Goal: Information Seeking & Learning: Learn about a topic

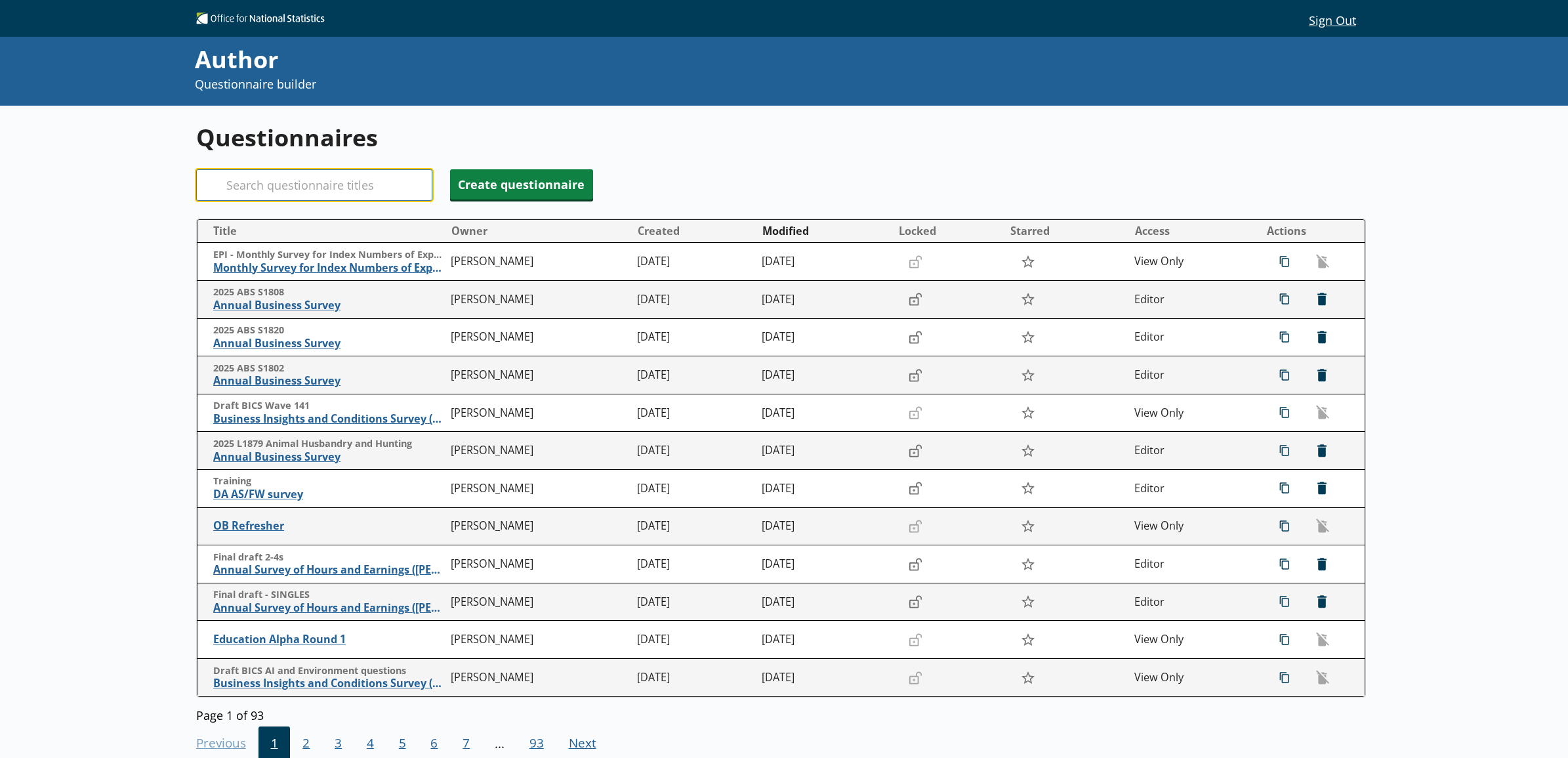
click at [289, 195] on input "Search" at bounding box center [314, 185] width 236 height 32
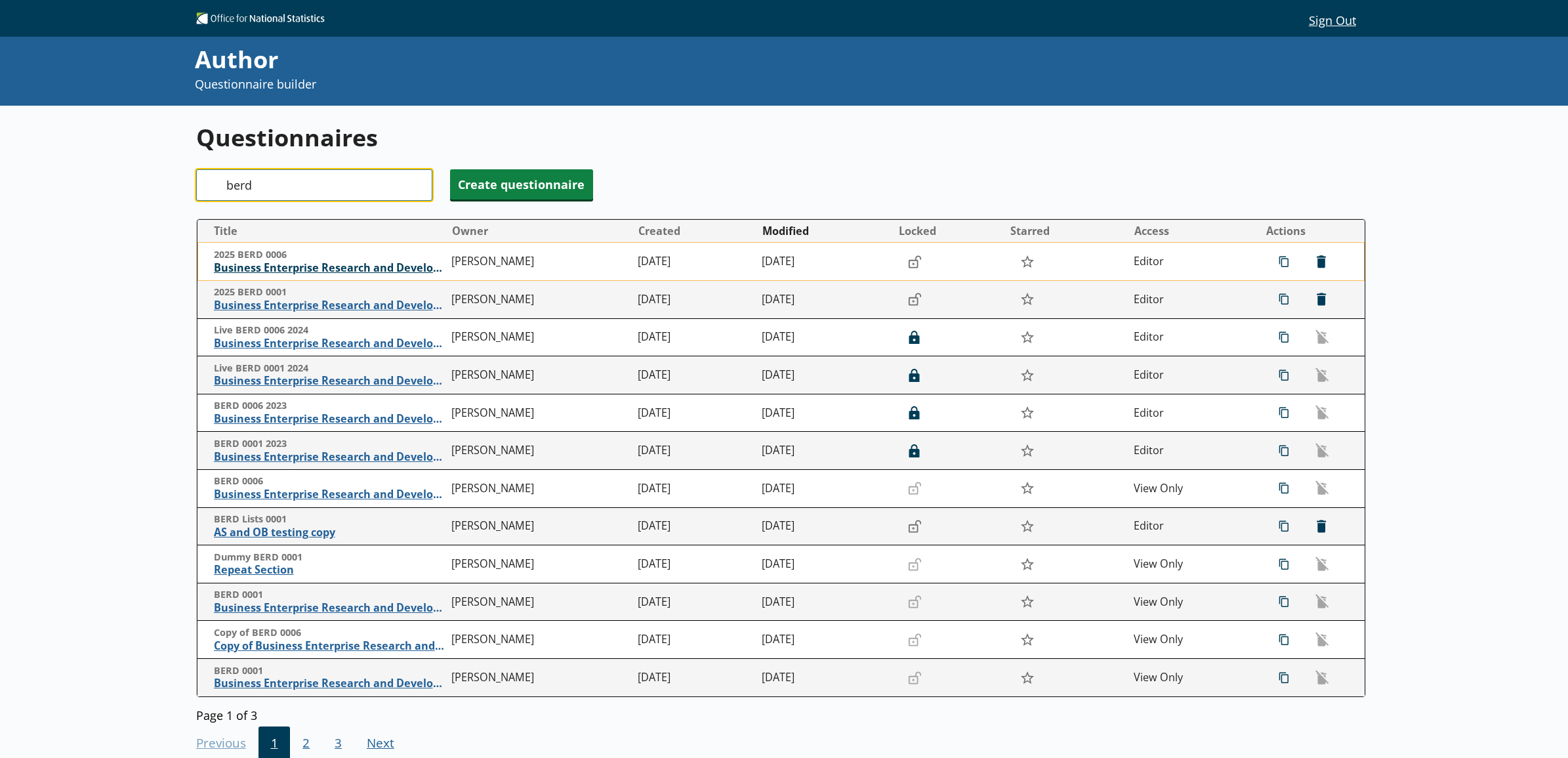
type input "berd"
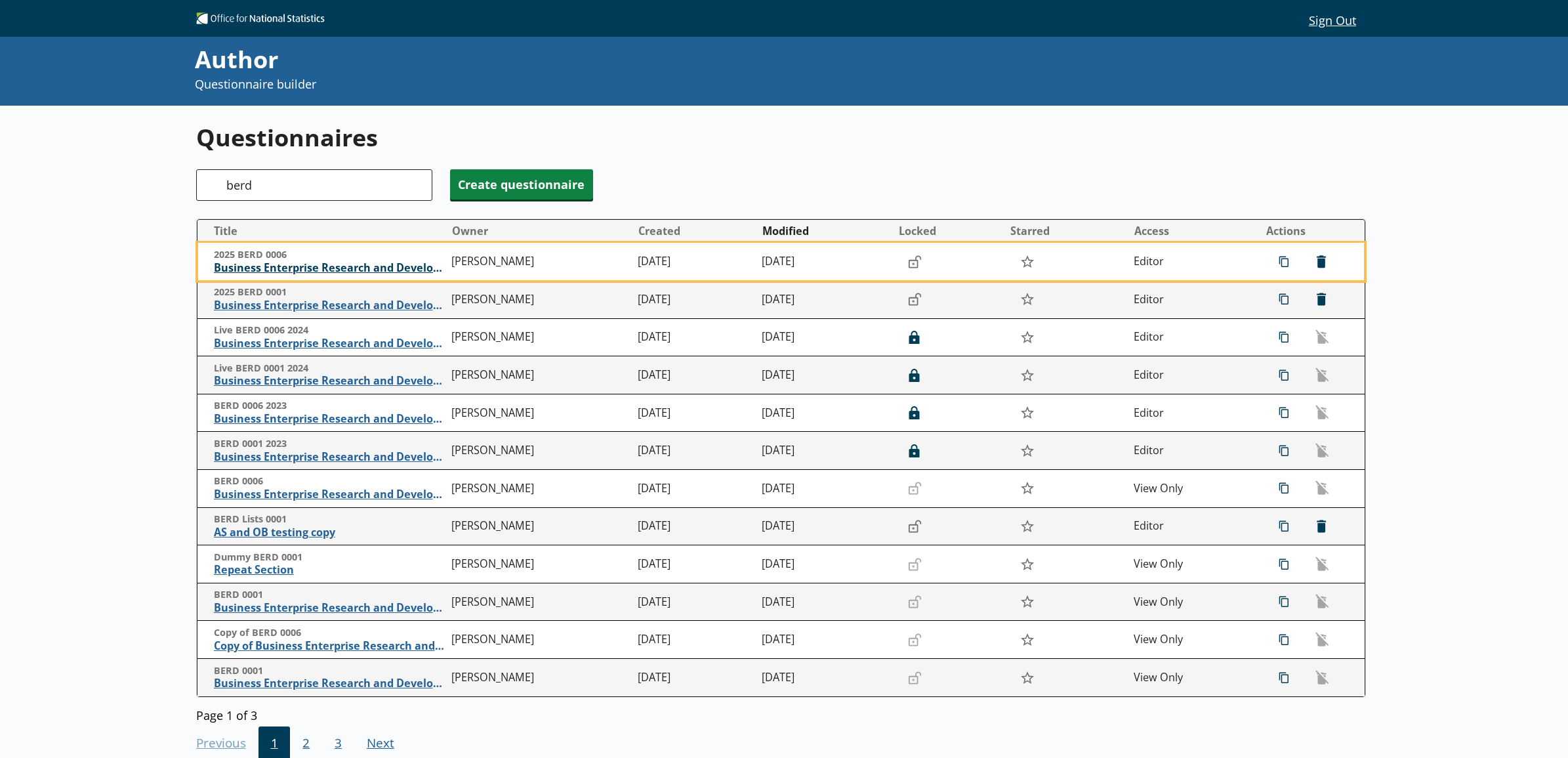
click at [301, 271] on span "Business Enterprise Research and Development" at bounding box center [330, 268] width 232 height 14
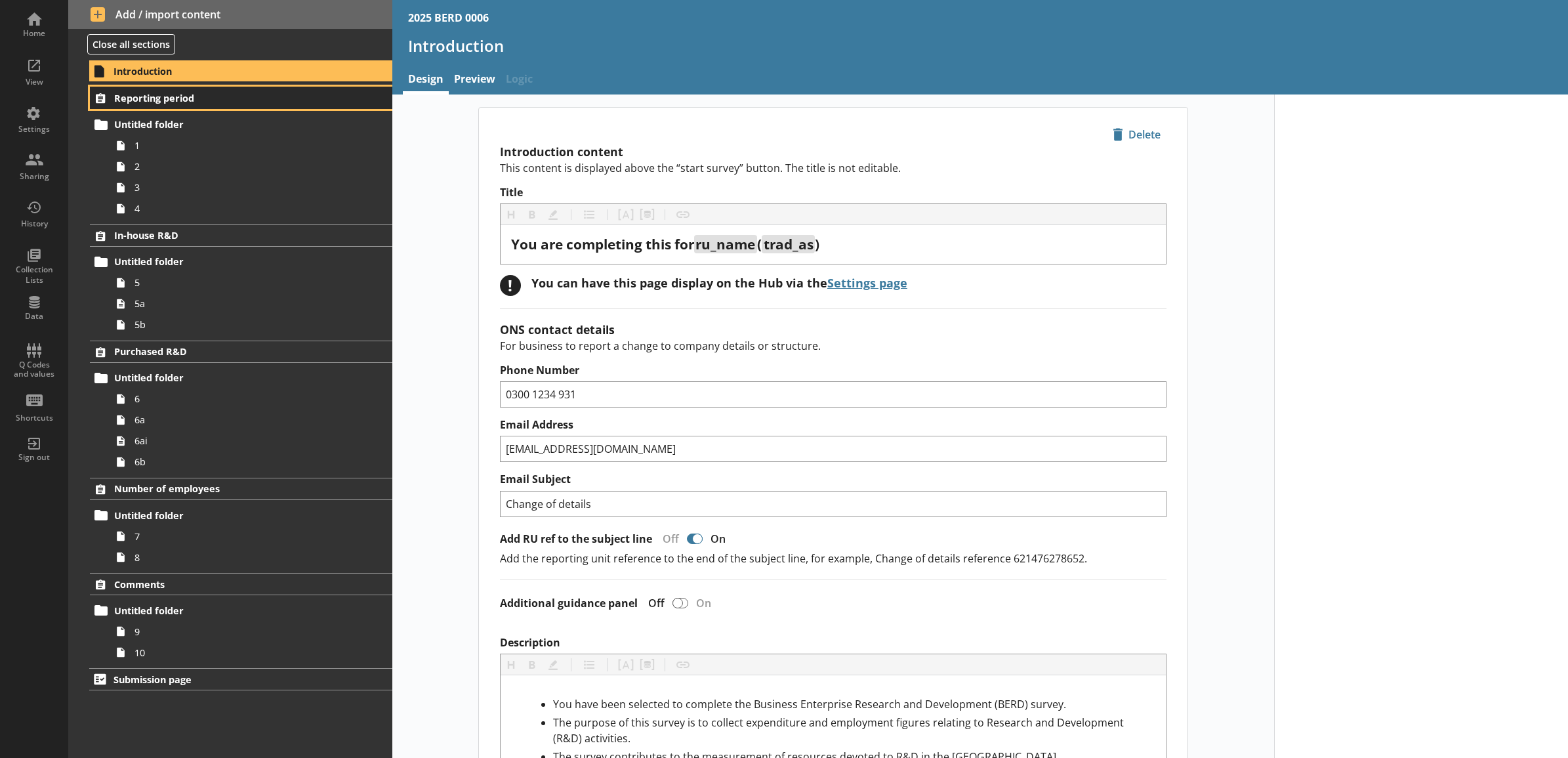
click at [227, 103] on span "Reporting period" at bounding box center [223, 98] width 219 height 13
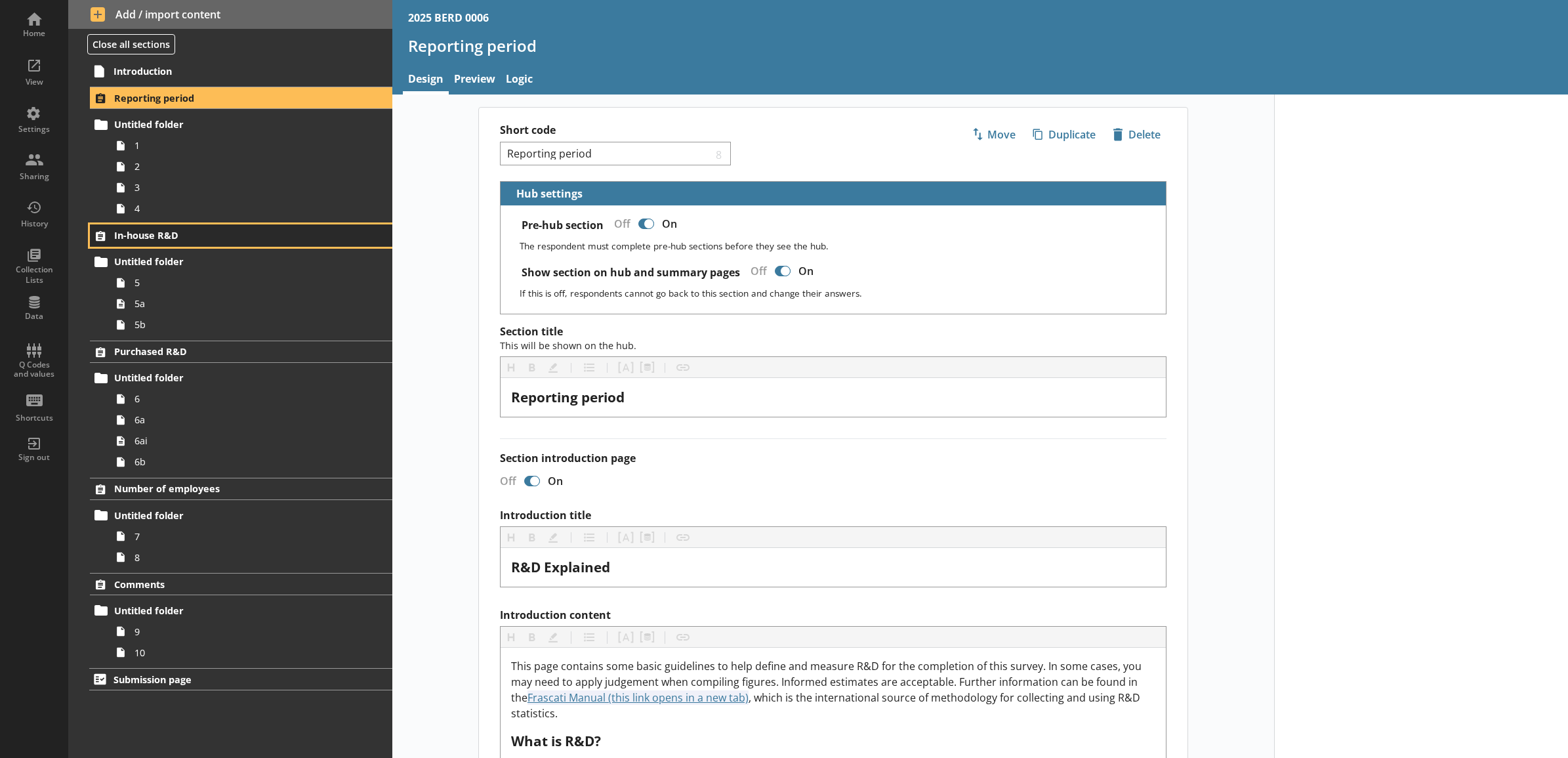
click at [230, 242] on span "In-house R&D" at bounding box center [223, 235] width 219 height 13
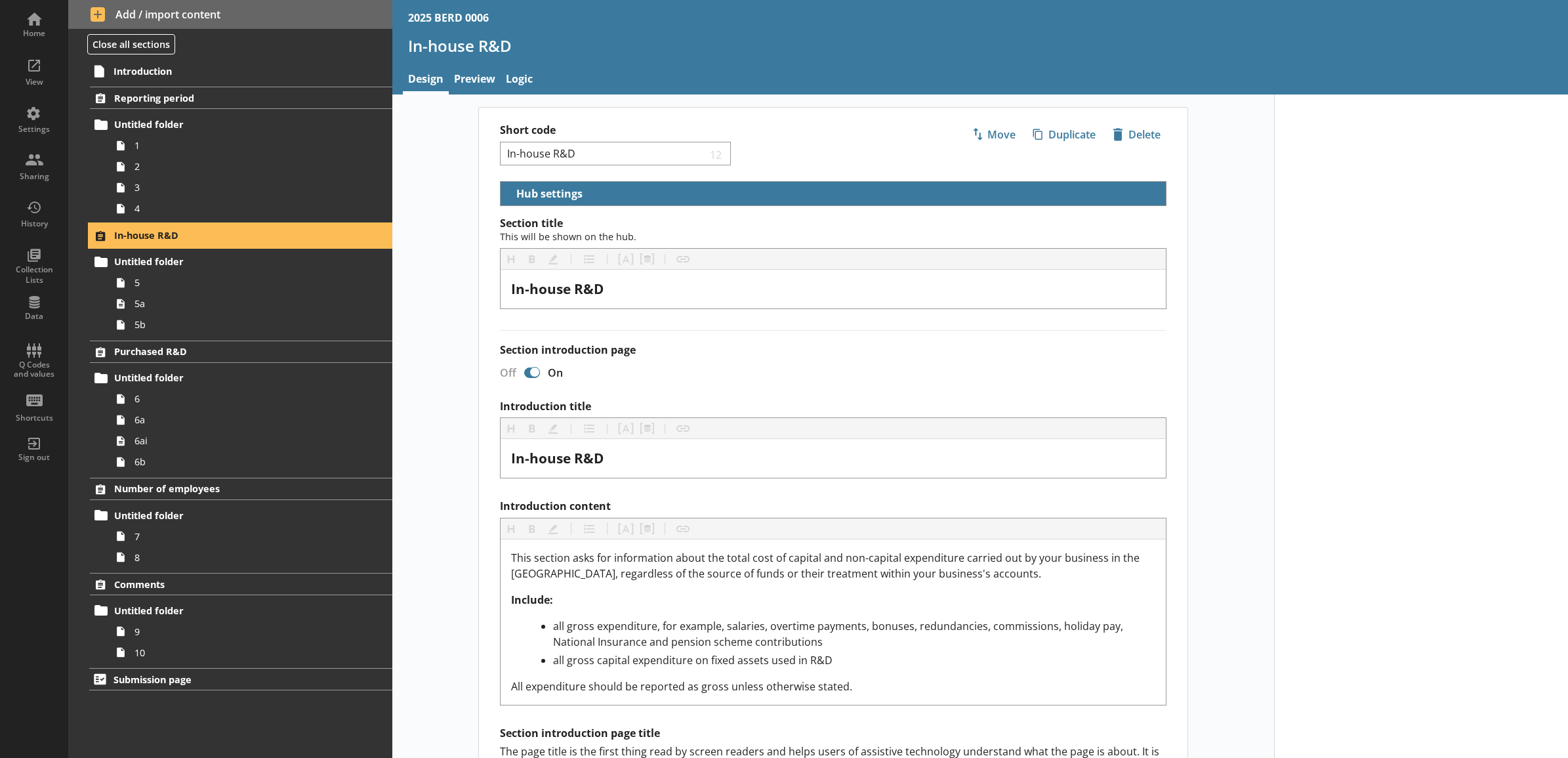
scroll to position [379, 0]
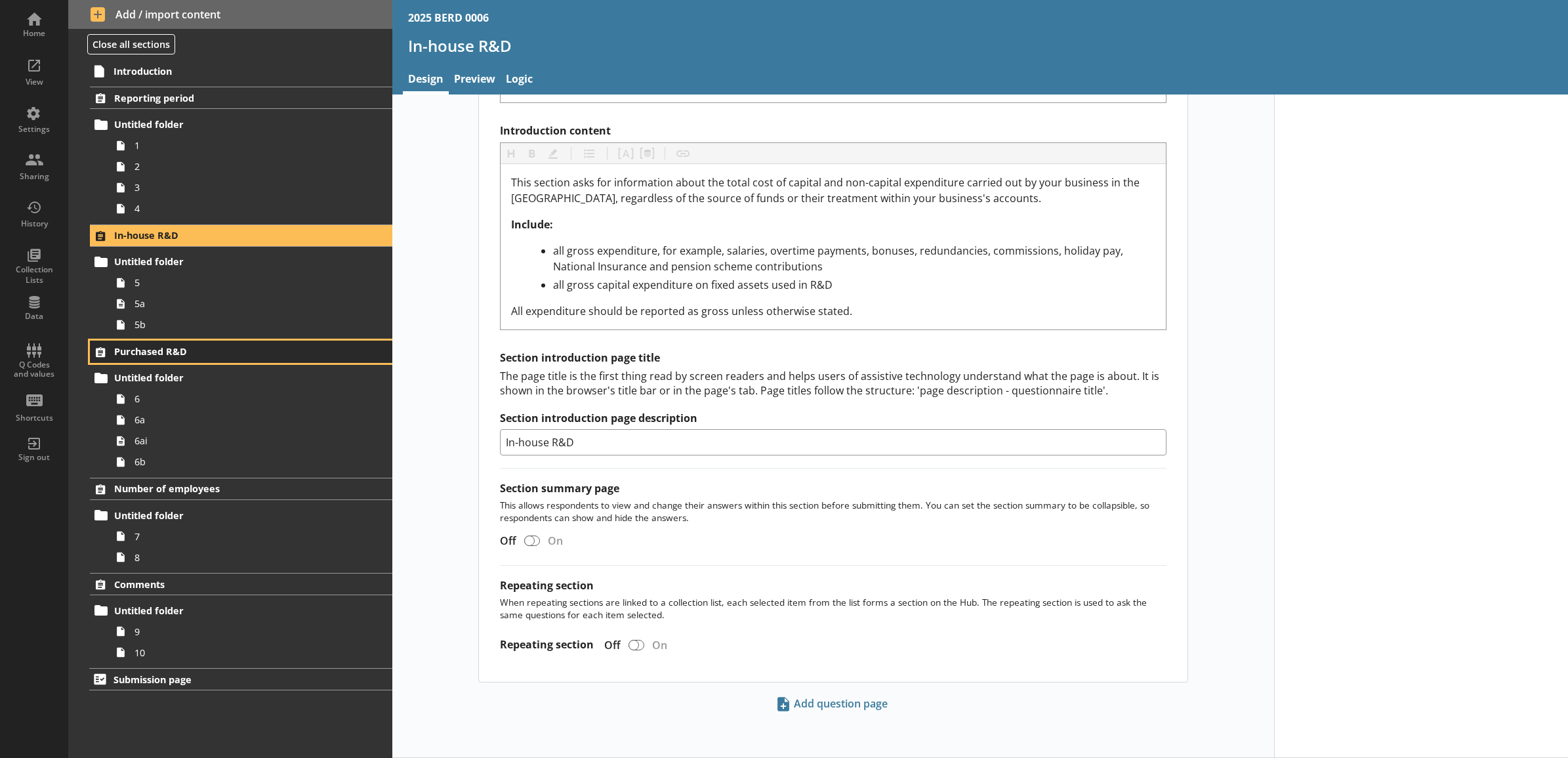
click at [212, 348] on span "Purchased R&D" at bounding box center [223, 351] width 219 height 13
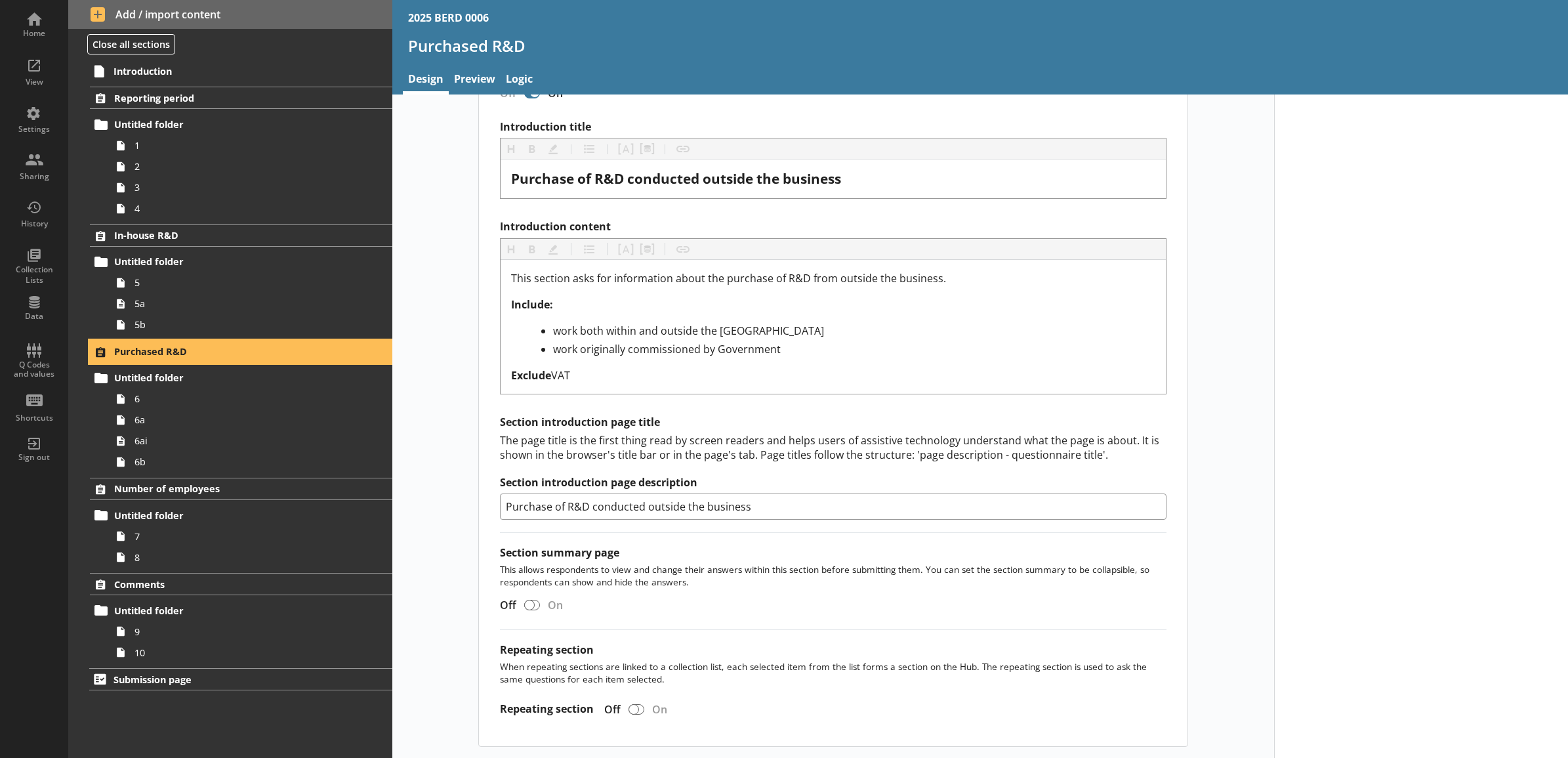
scroll to position [348, 0]
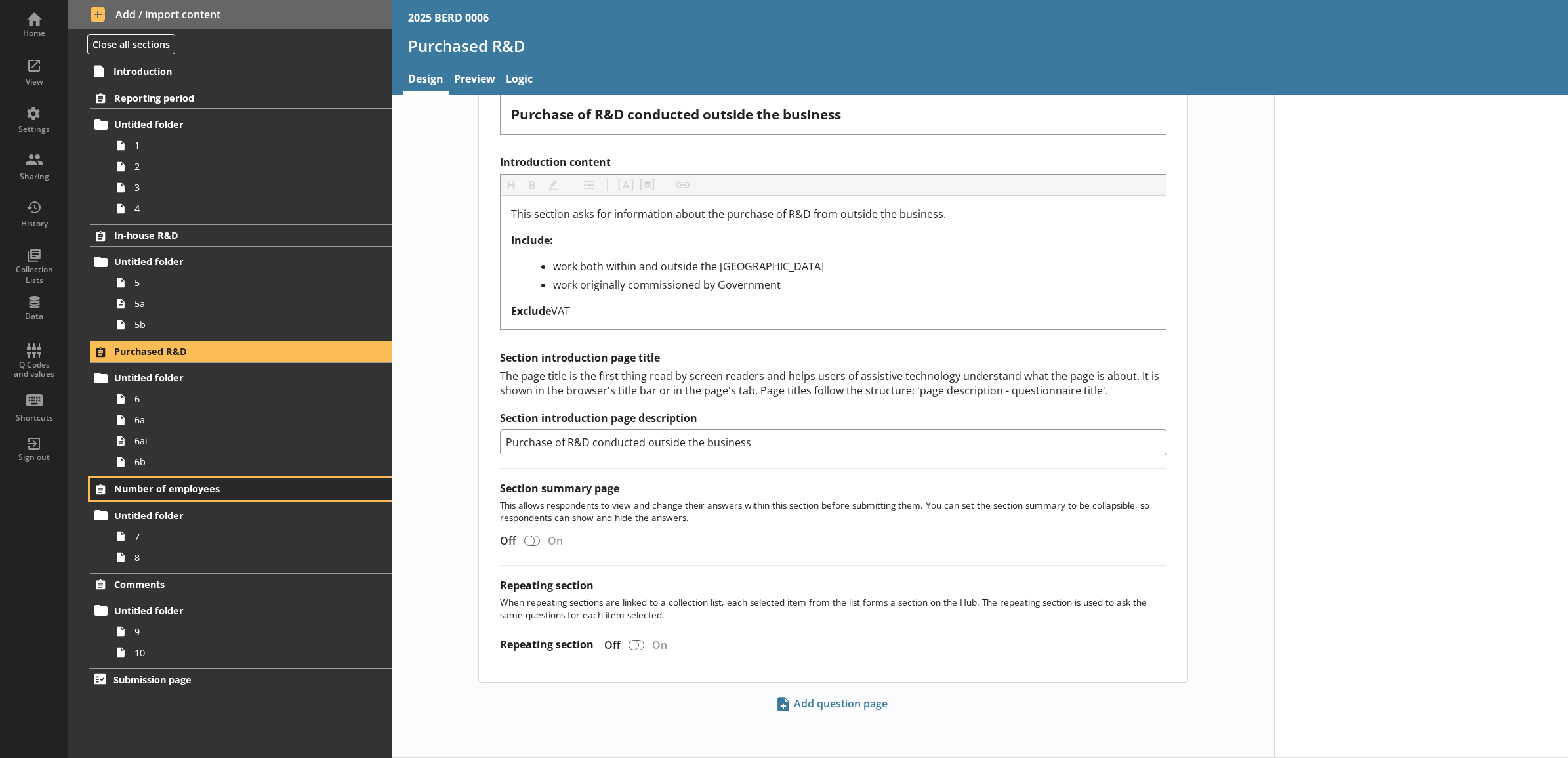
click at [195, 497] on link "Number of employees" at bounding box center [241, 488] width 302 height 22
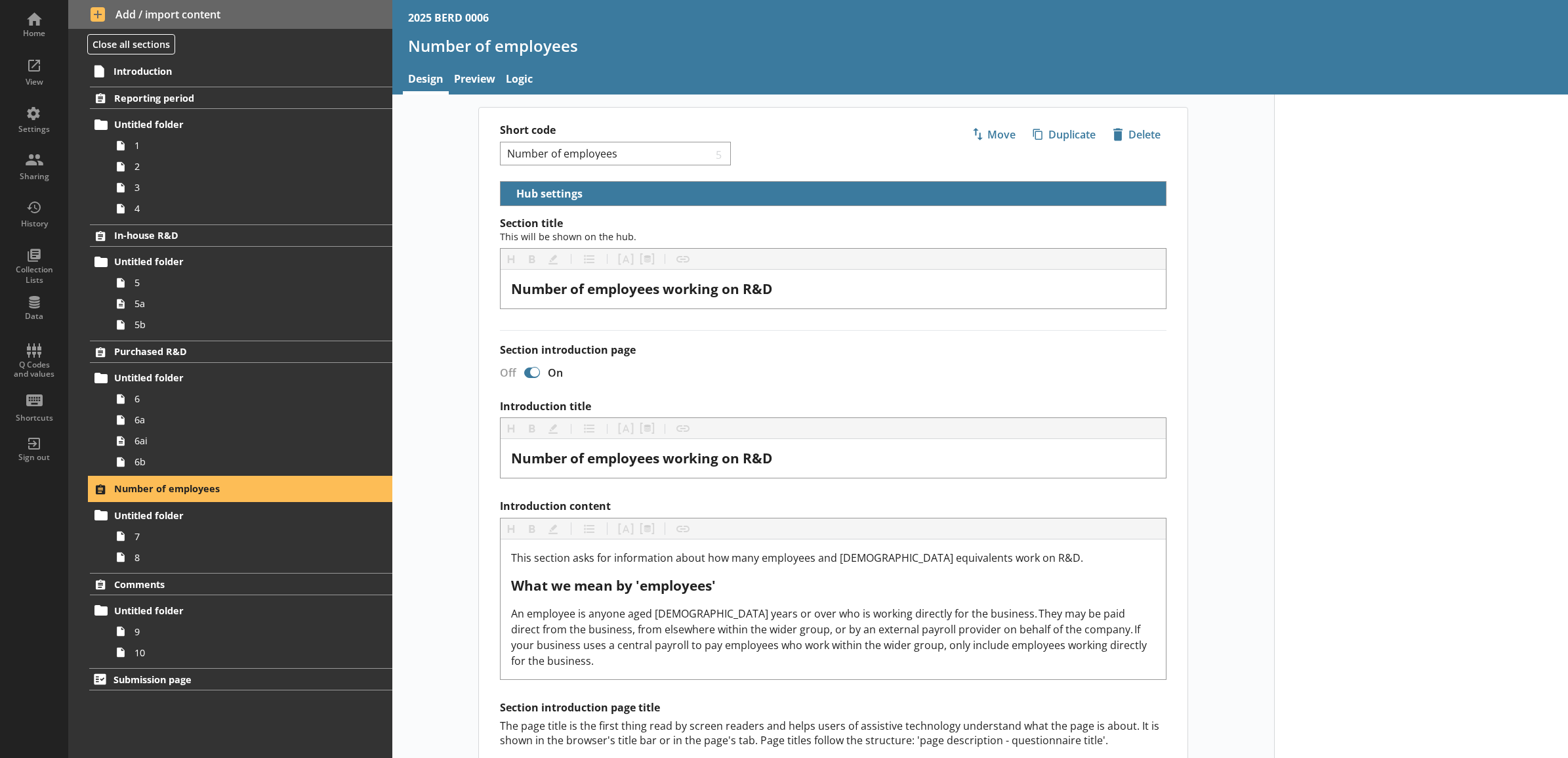
scroll to position [338, 0]
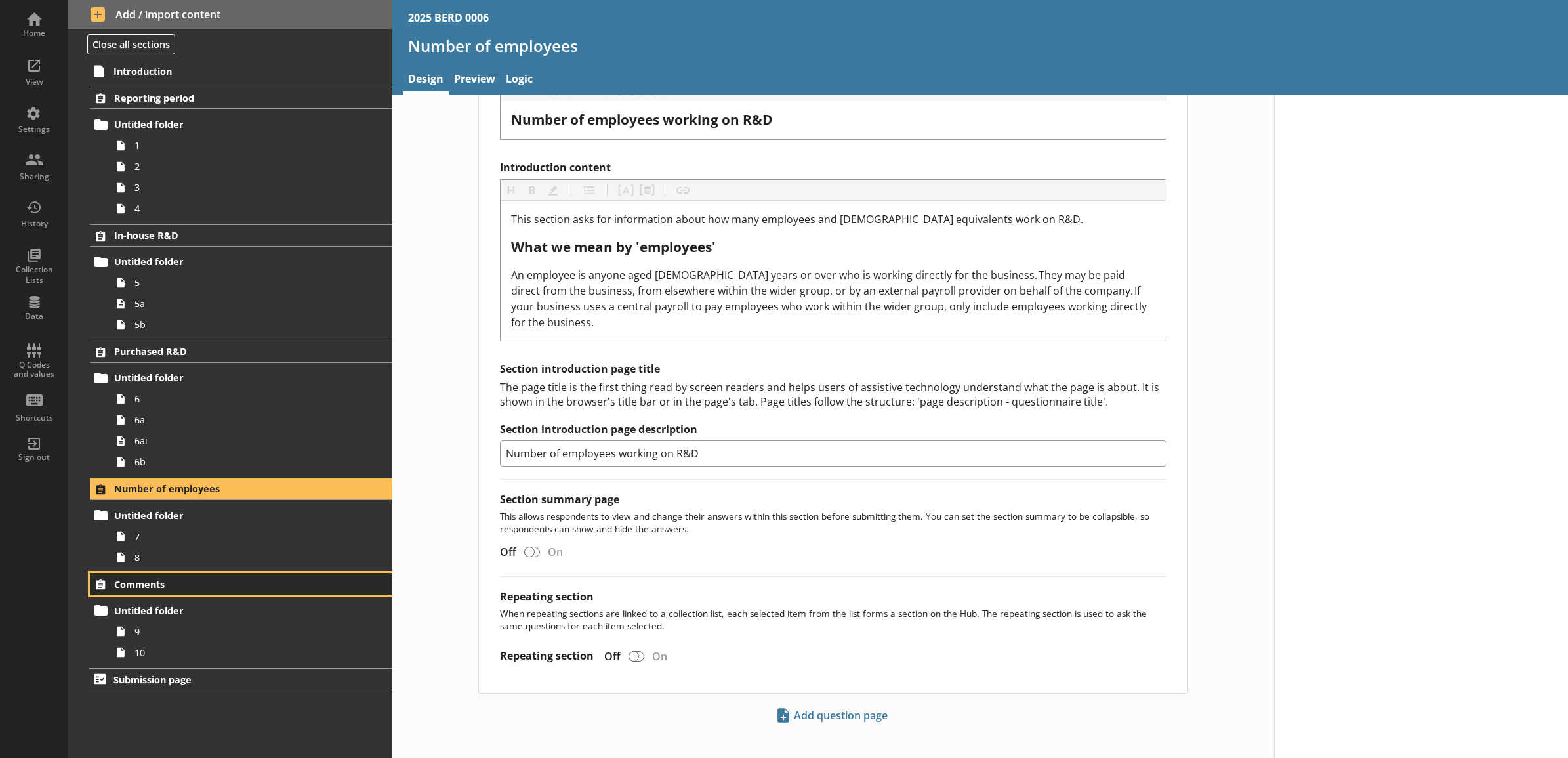
click at [241, 578] on link "Comments" at bounding box center [241, 584] width 302 height 22
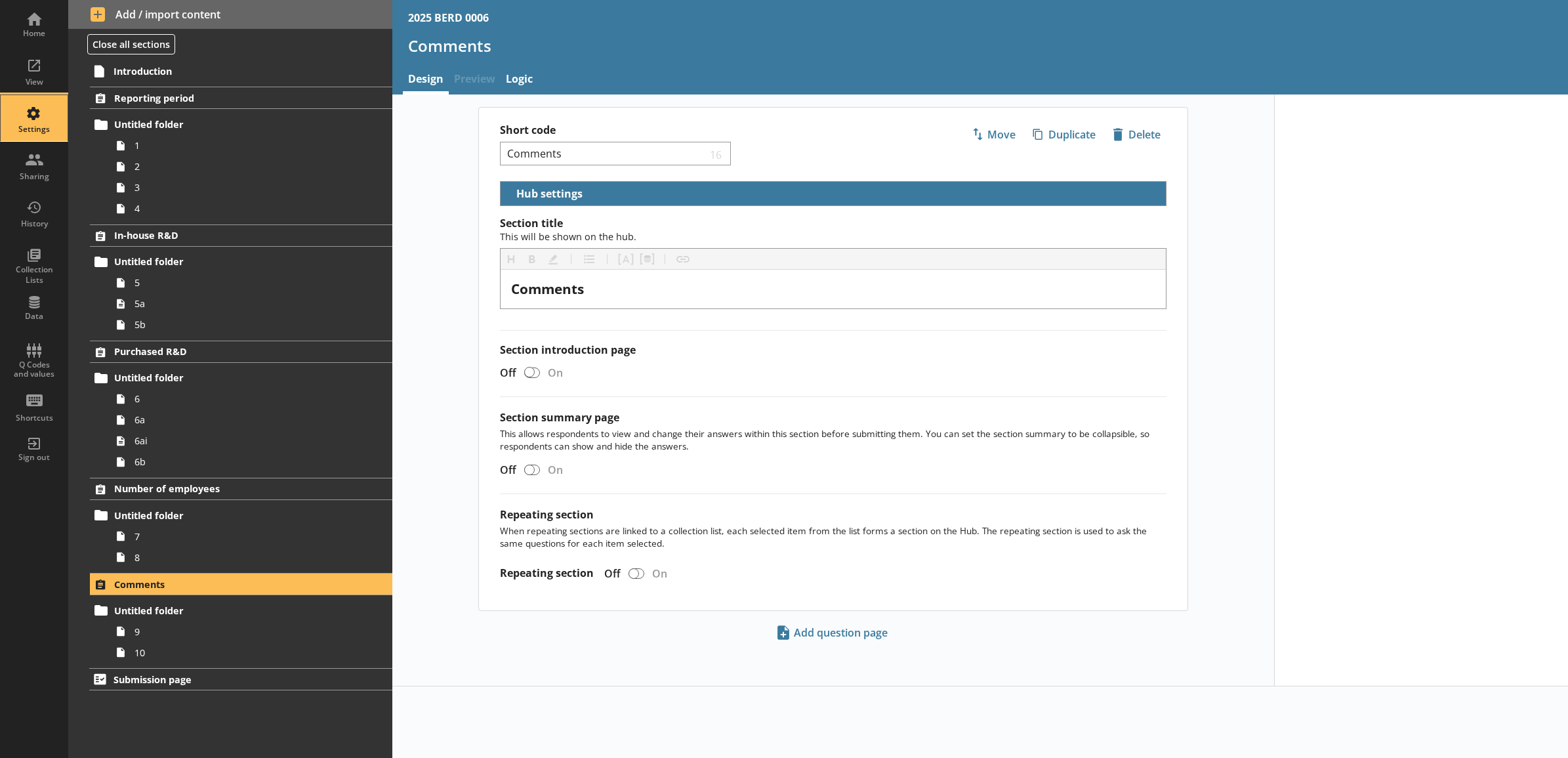
click at [34, 109] on div "Settings" at bounding box center [35, 118] width 46 height 46
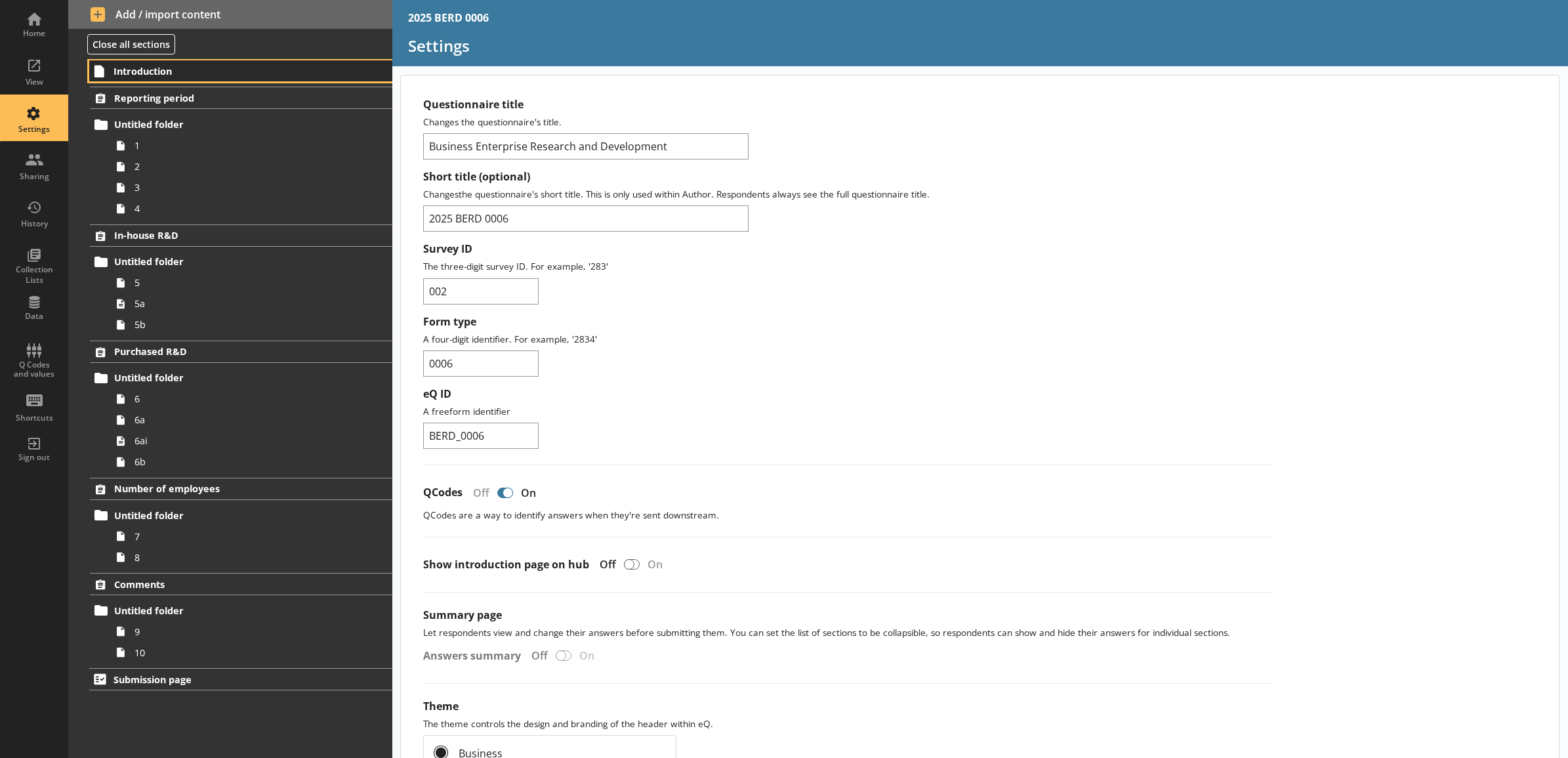
click at [254, 61] on link "Introduction" at bounding box center [241, 71] width 304 height 21
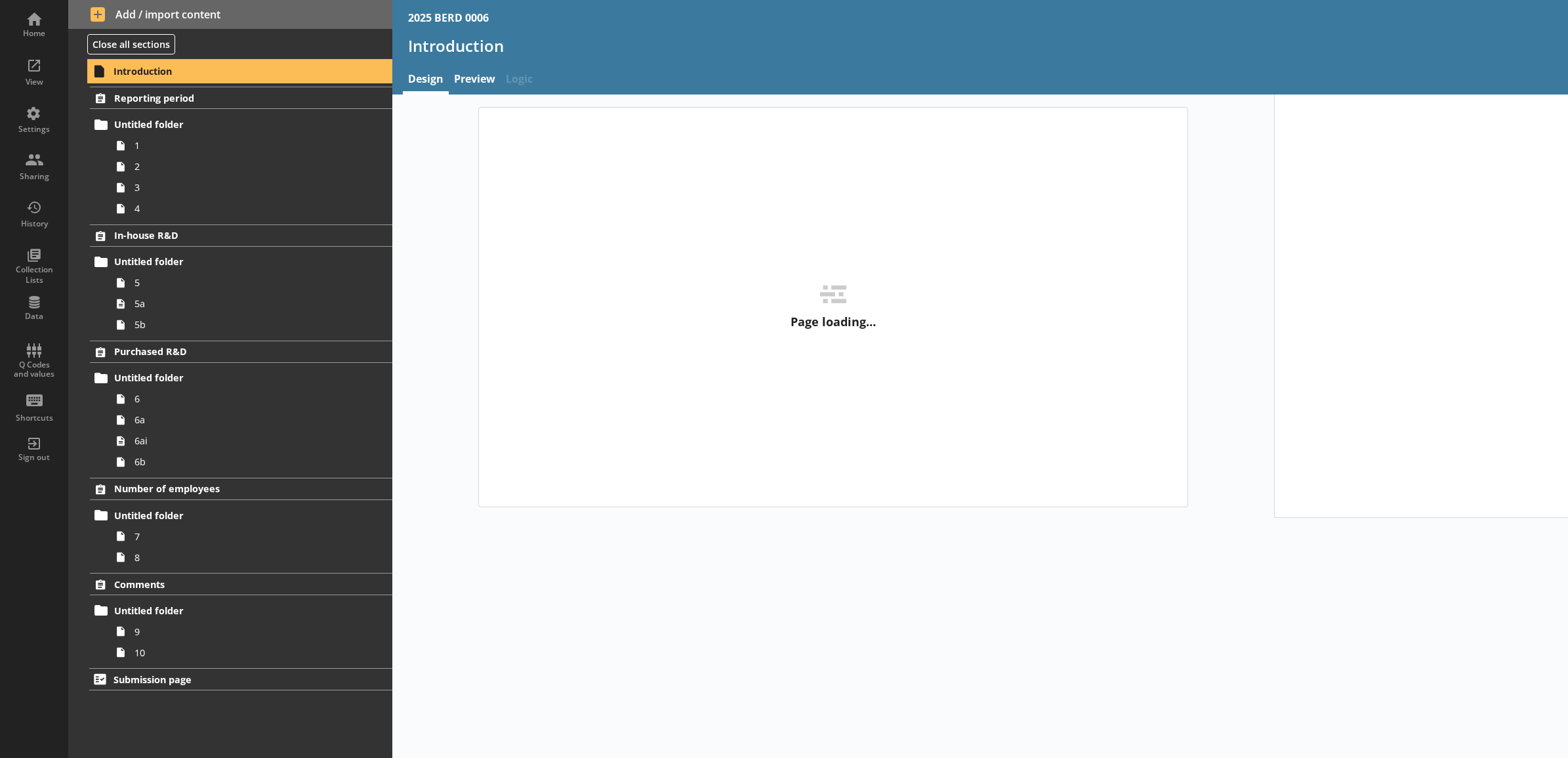
type textarea "x"
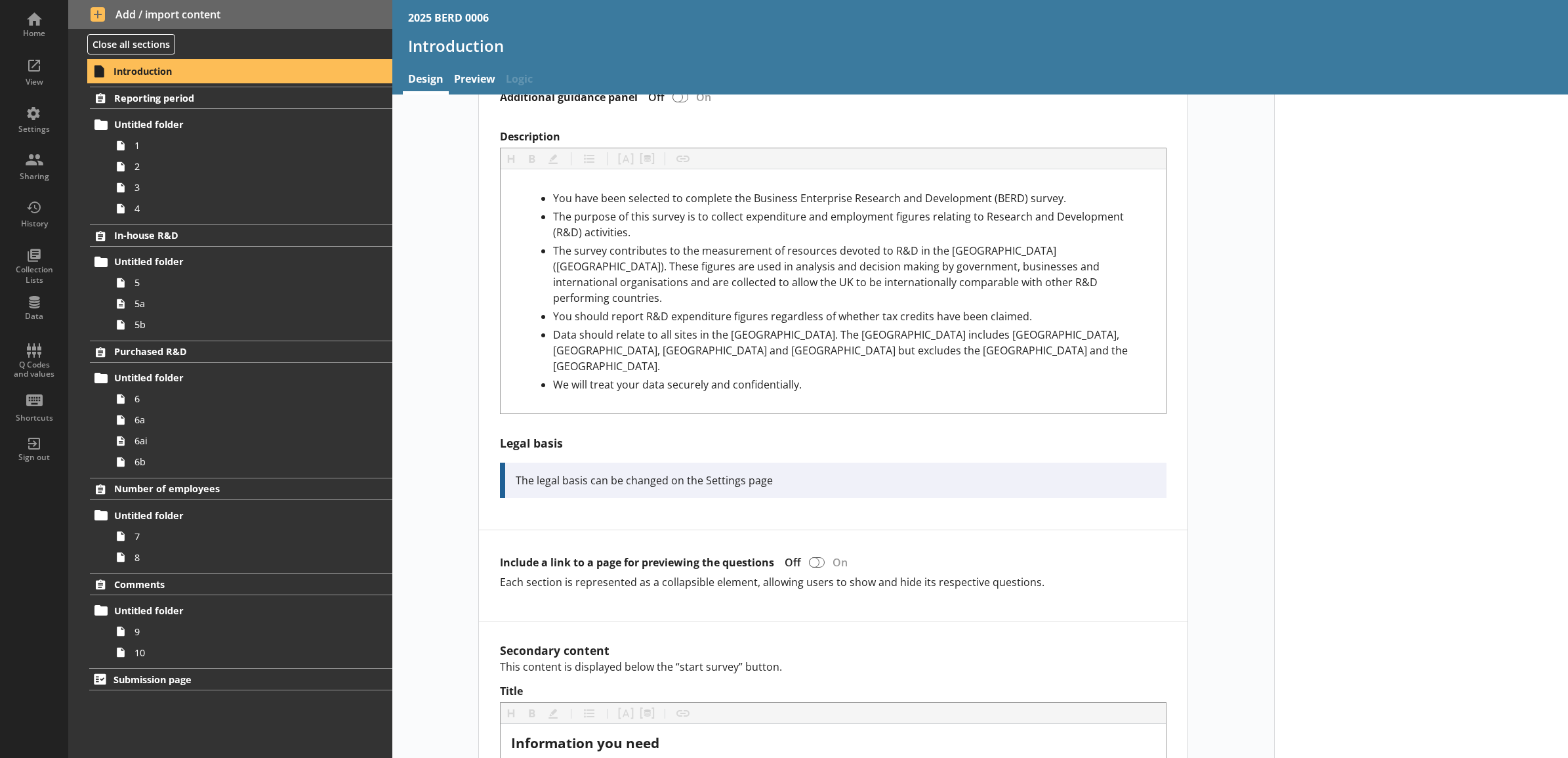
scroll to position [546, 0]
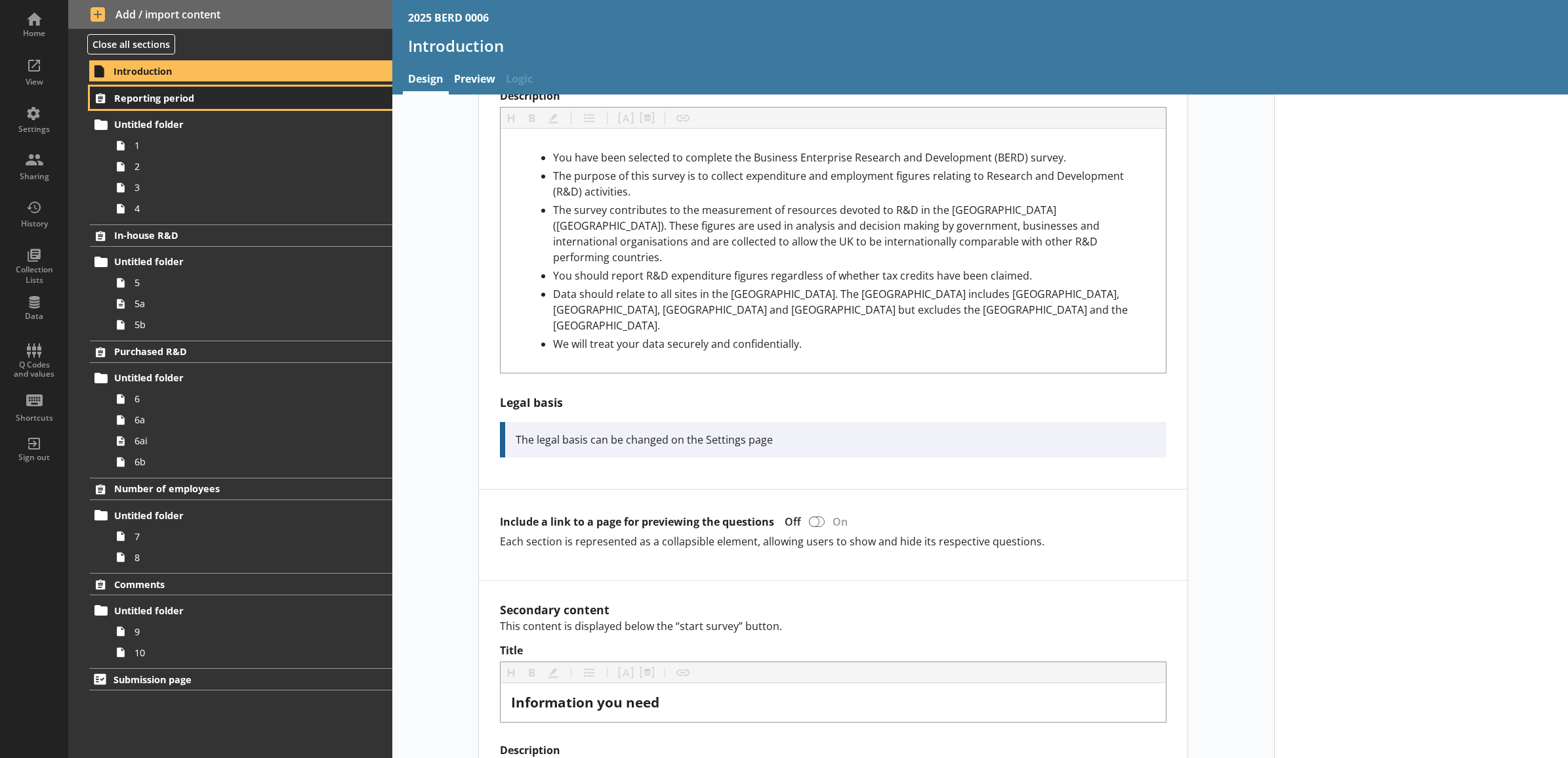
click at [250, 99] on span "Reporting period" at bounding box center [223, 98] width 219 height 13
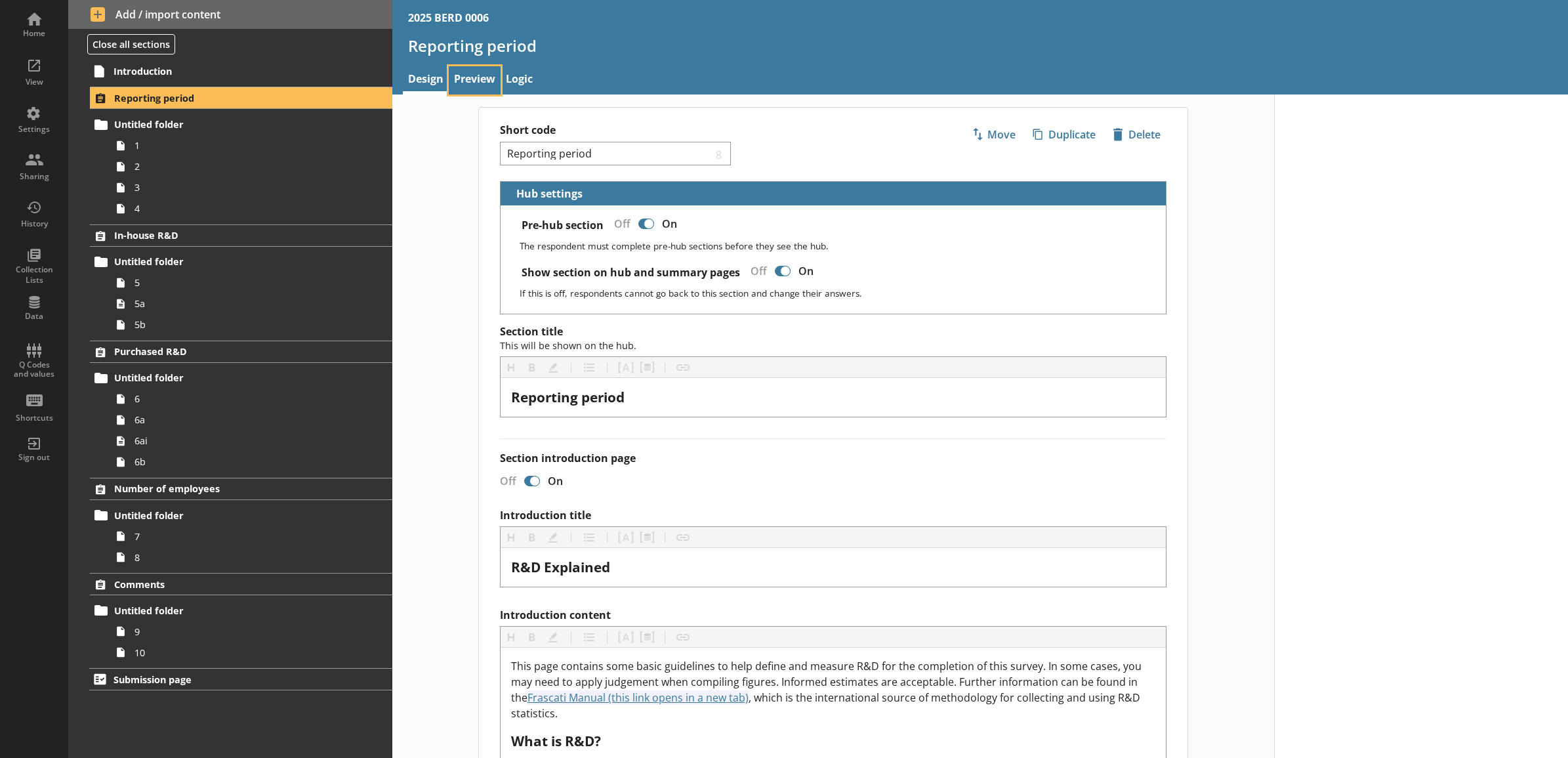
click at [475, 79] on link "Preview" at bounding box center [475, 80] width 52 height 28
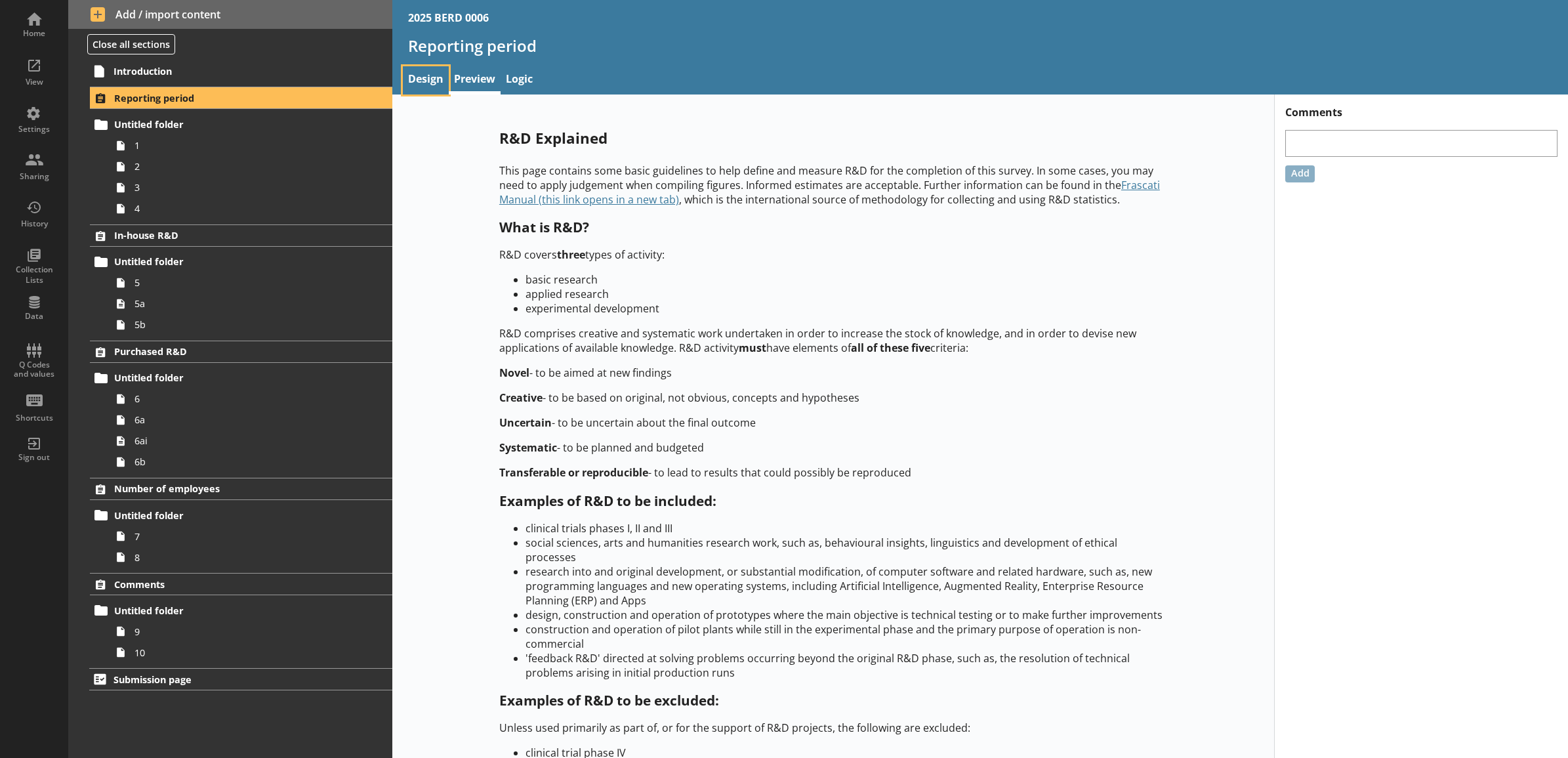
click at [433, 84] on link "Design" at bounding box center [426, 80] width 46 height 28
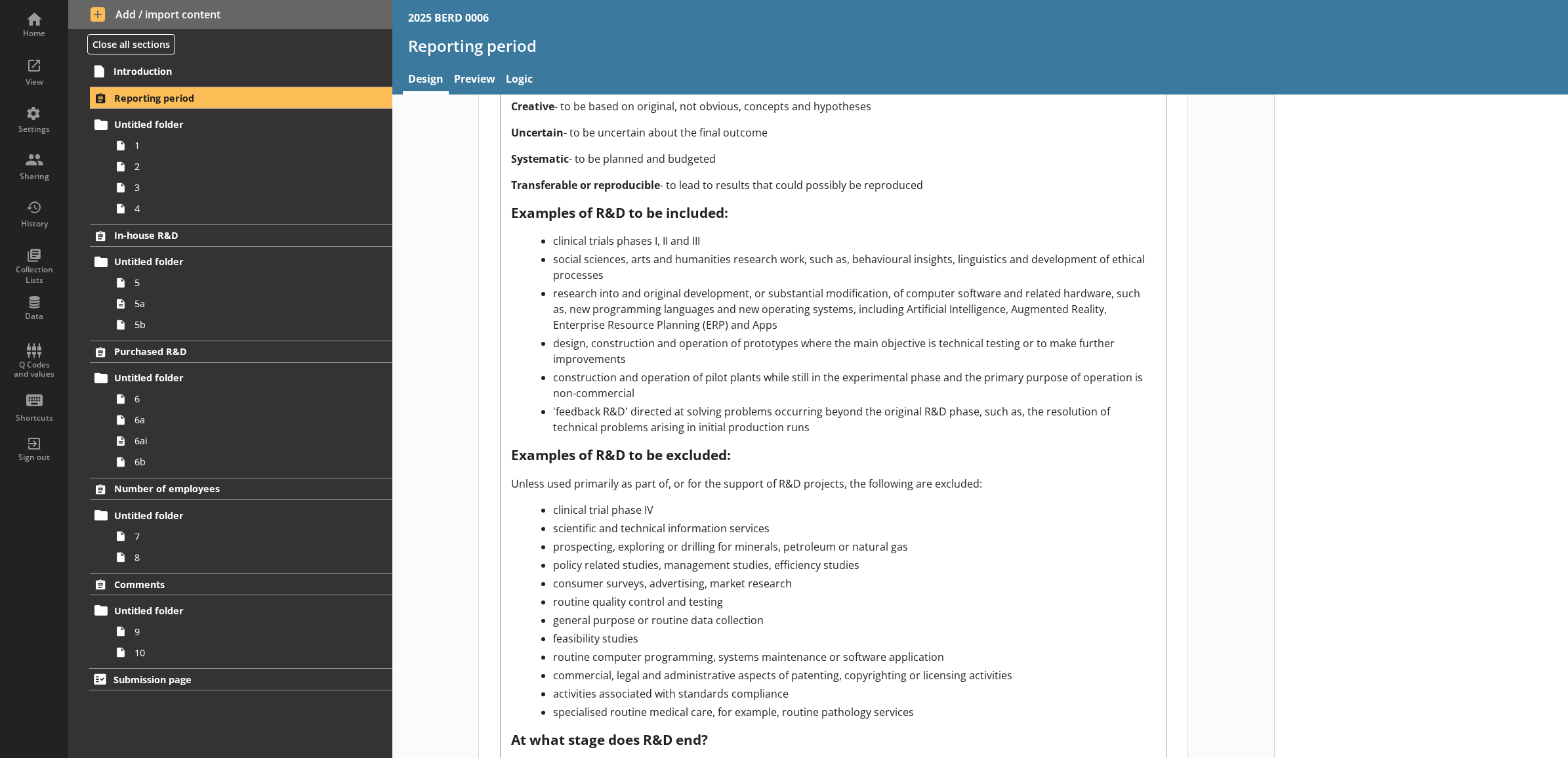
scroll to position [1570, 0]
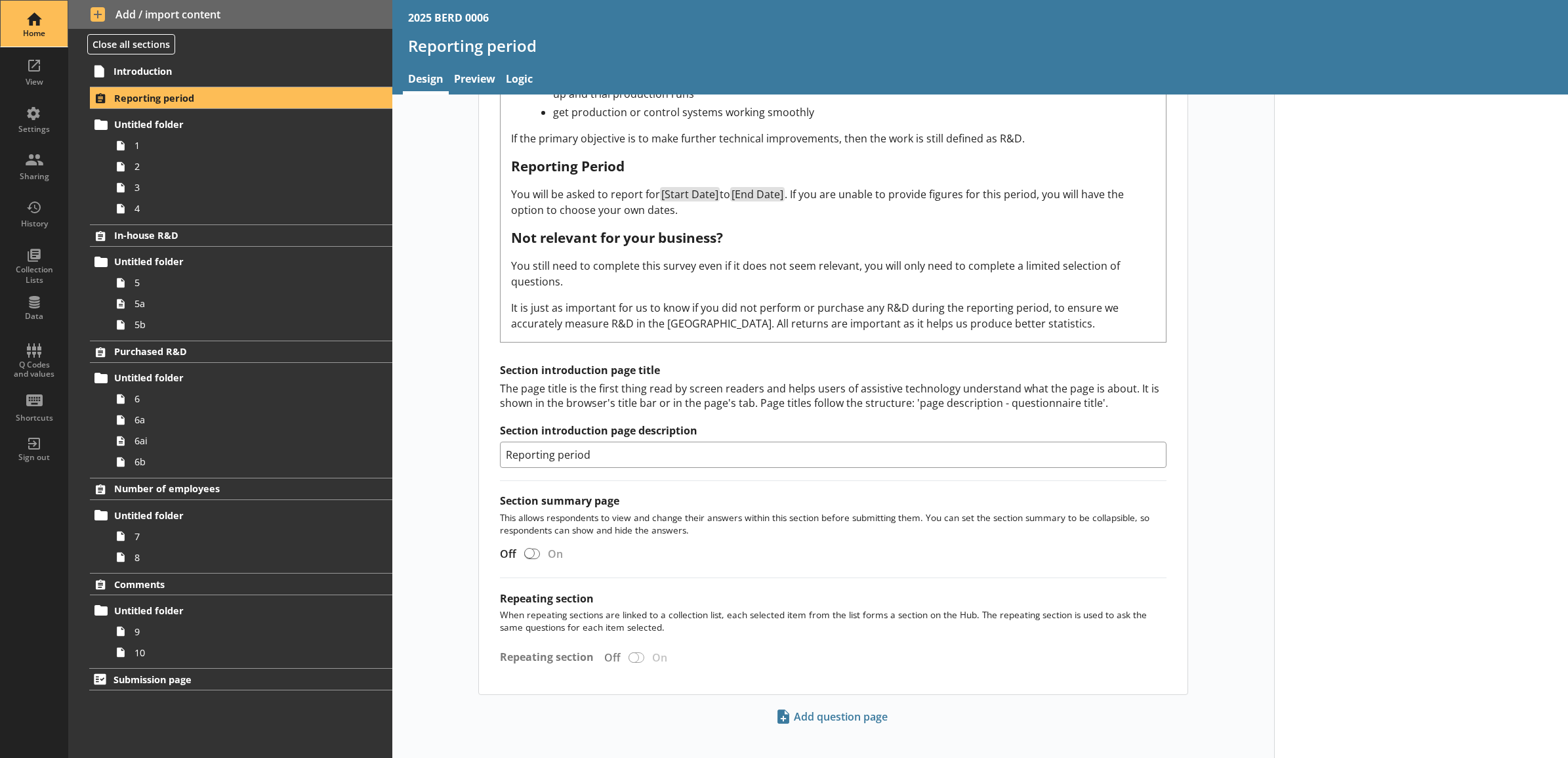
click at [25, 14] on div "Home" at bounding box center [35, 24] width 46 height 46
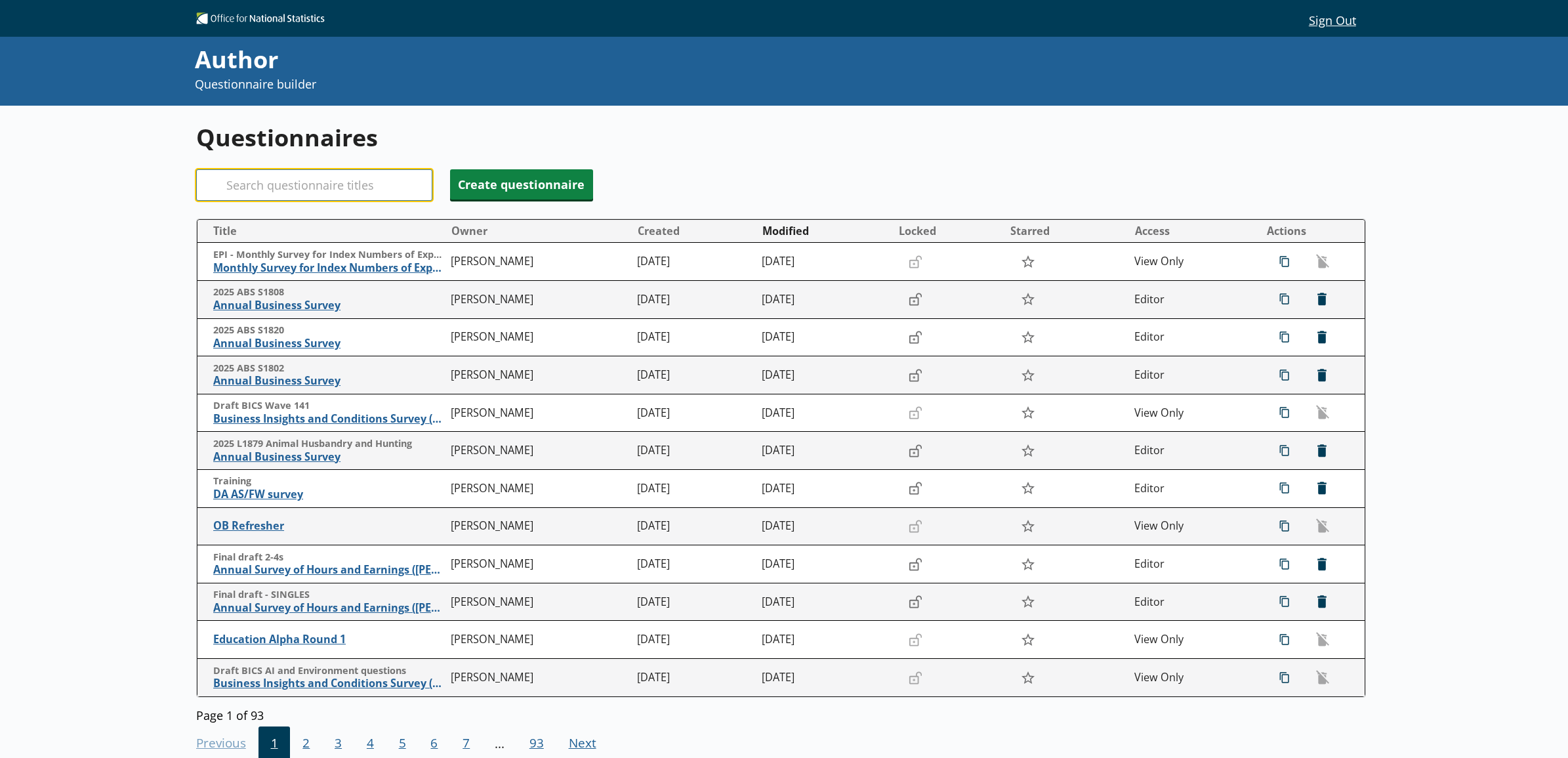
click at [284, 199] on input "Search" at bounding box center [314, 185] width 236 height 32
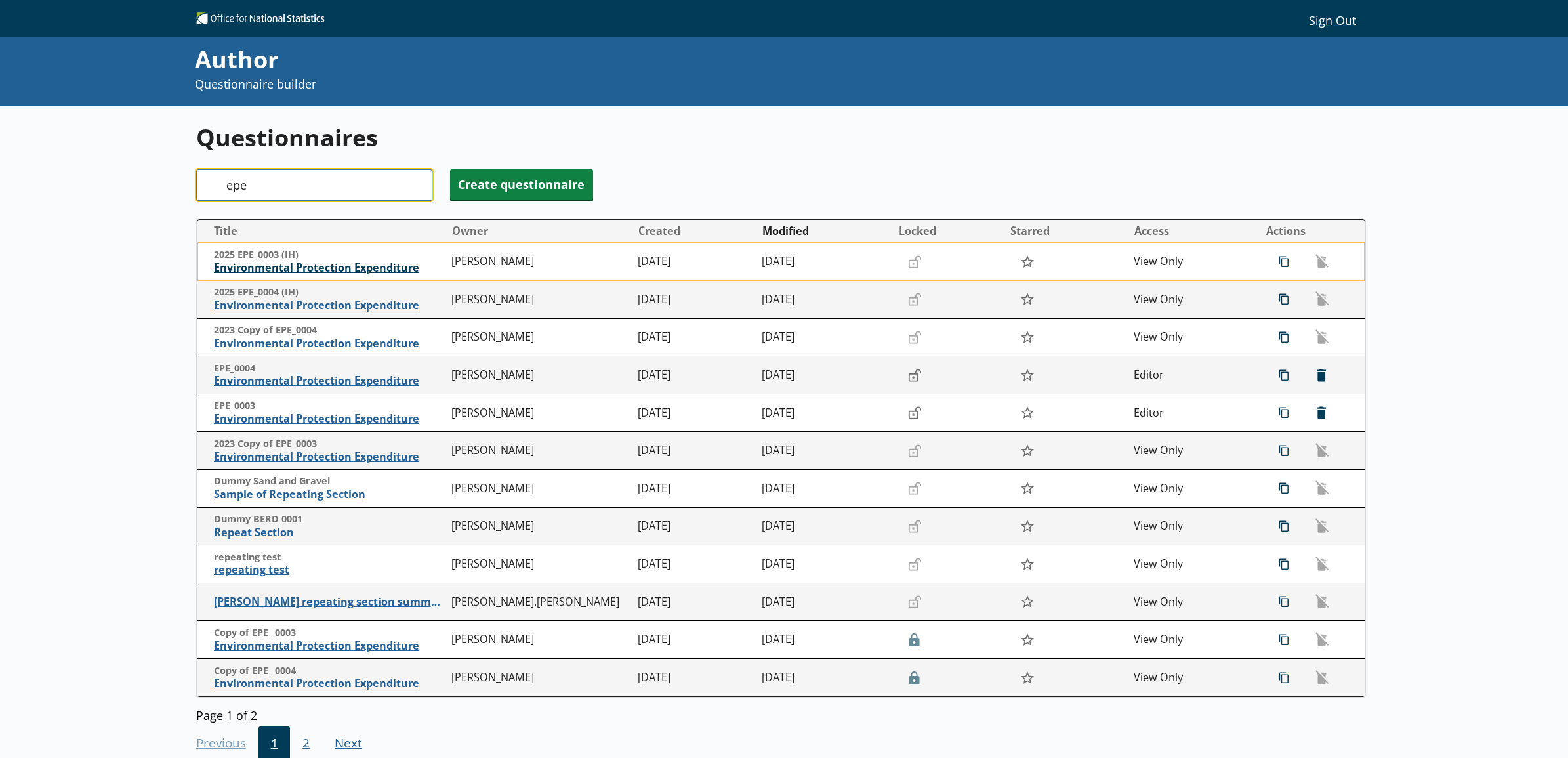
type input "epe"
click at [313, 270] on span "Environmental Protection Expenditure" at bounding box center [330, 268] width 232 height 14
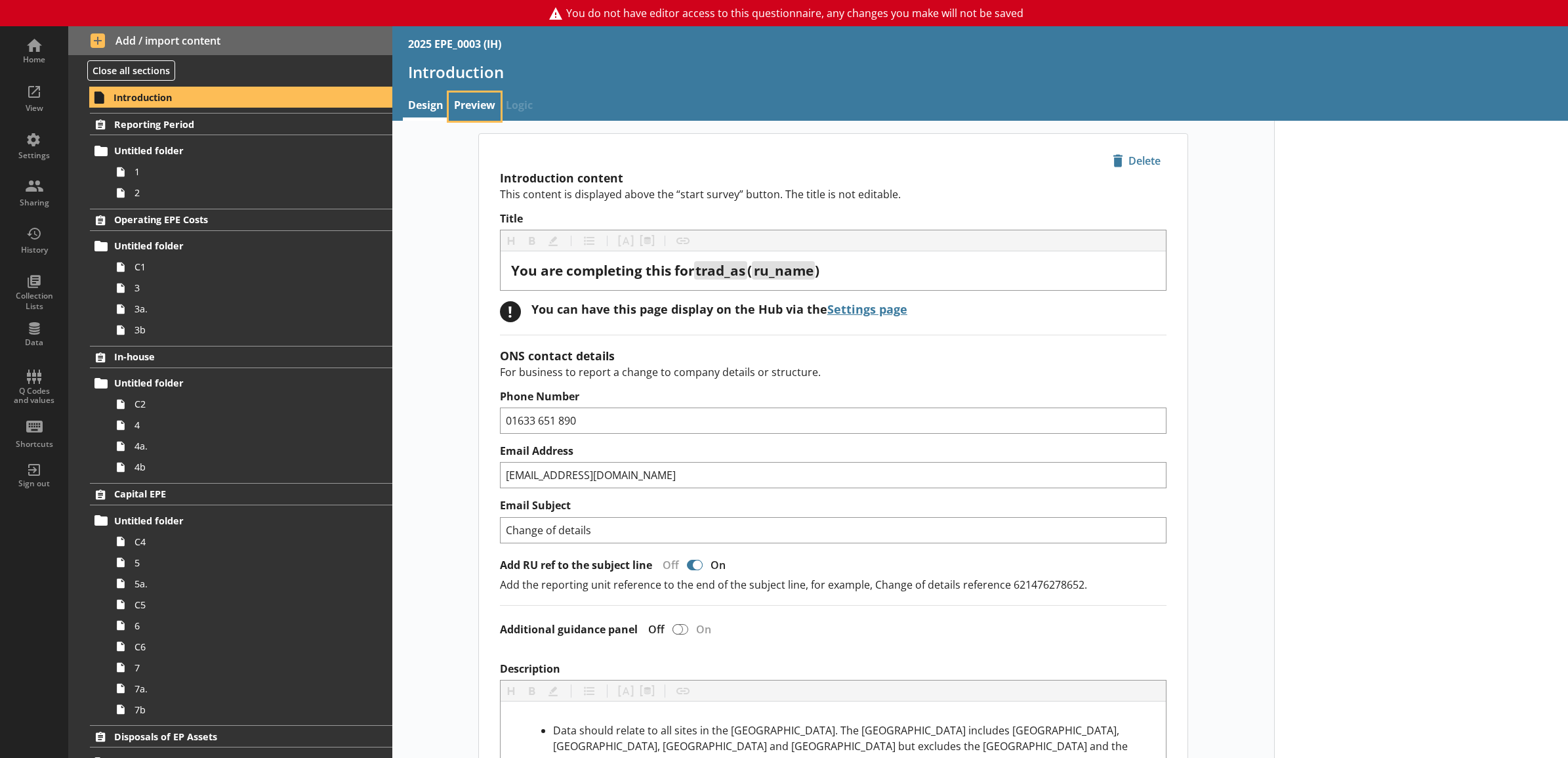
click at [487, 107] on link "Preview" at bounding box center [475, 106] width 52 height 28
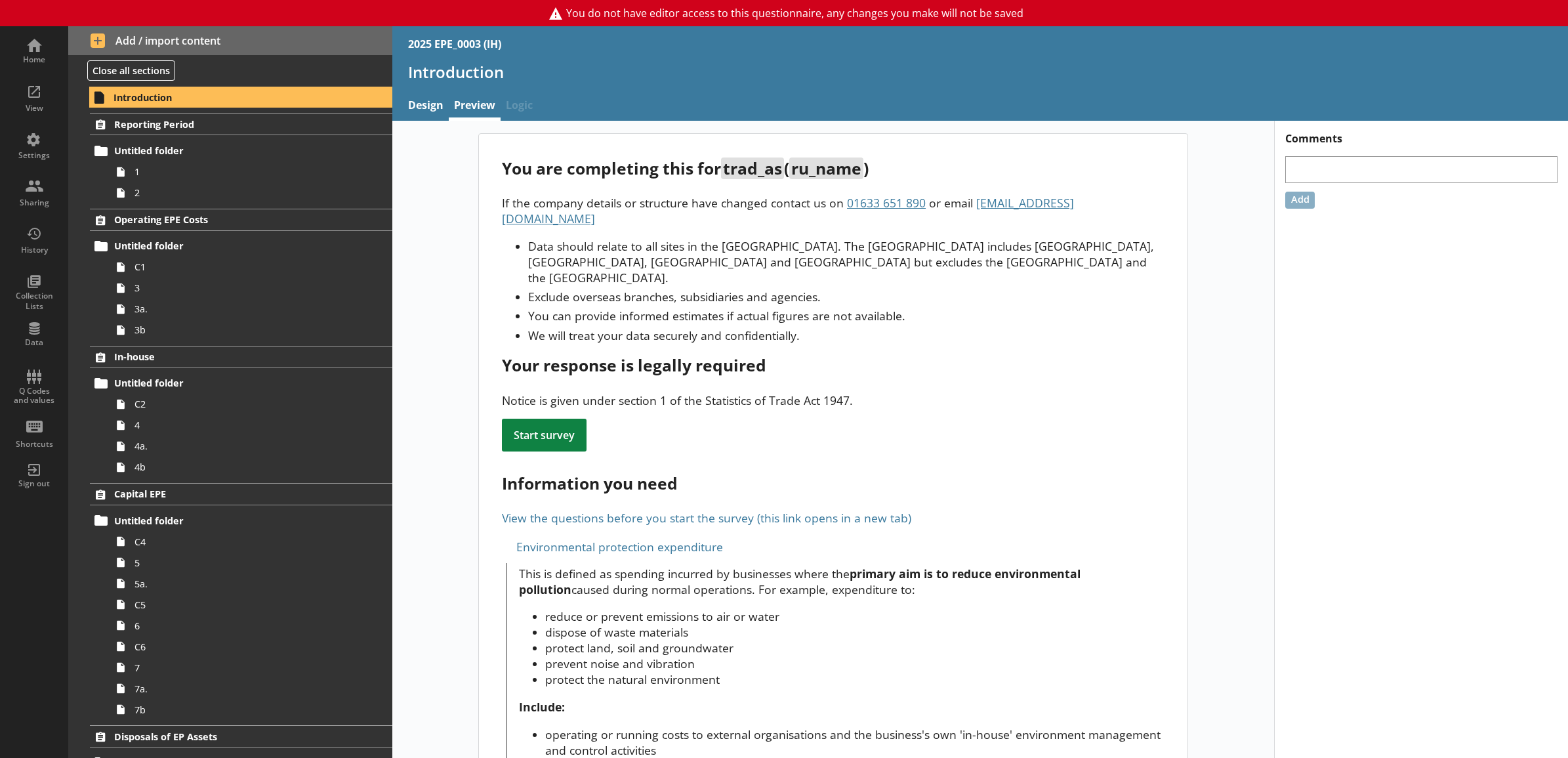
click at [582, 510] on link "View the questions before you start the survey (this link opens in a new tab)" at bounding box center [707, 517] width 410 height 15
click at [36, 141] on div "Settings" at bounding box center [35, 145] width 46 height 46
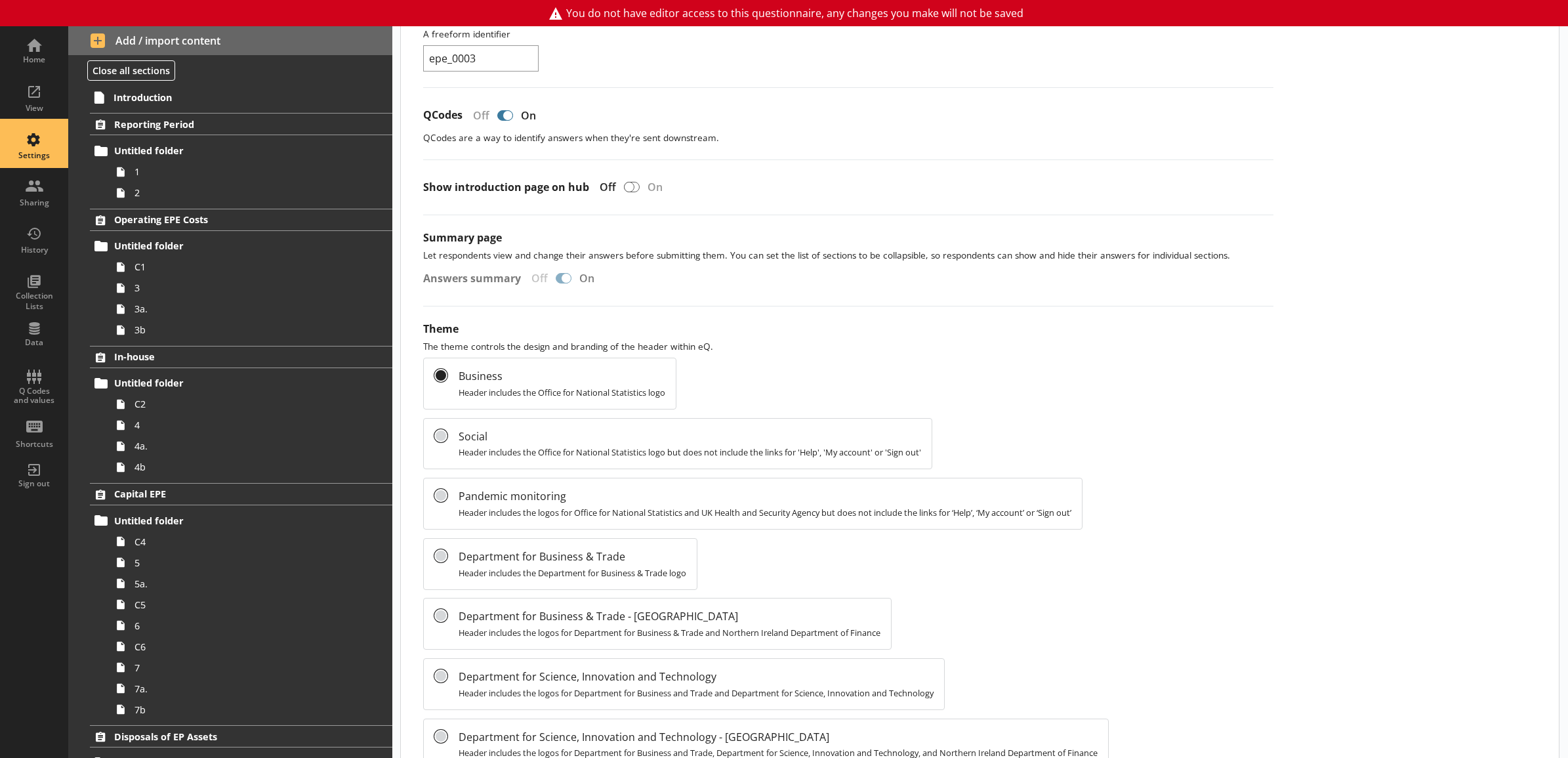
scroll to position [410, 0]
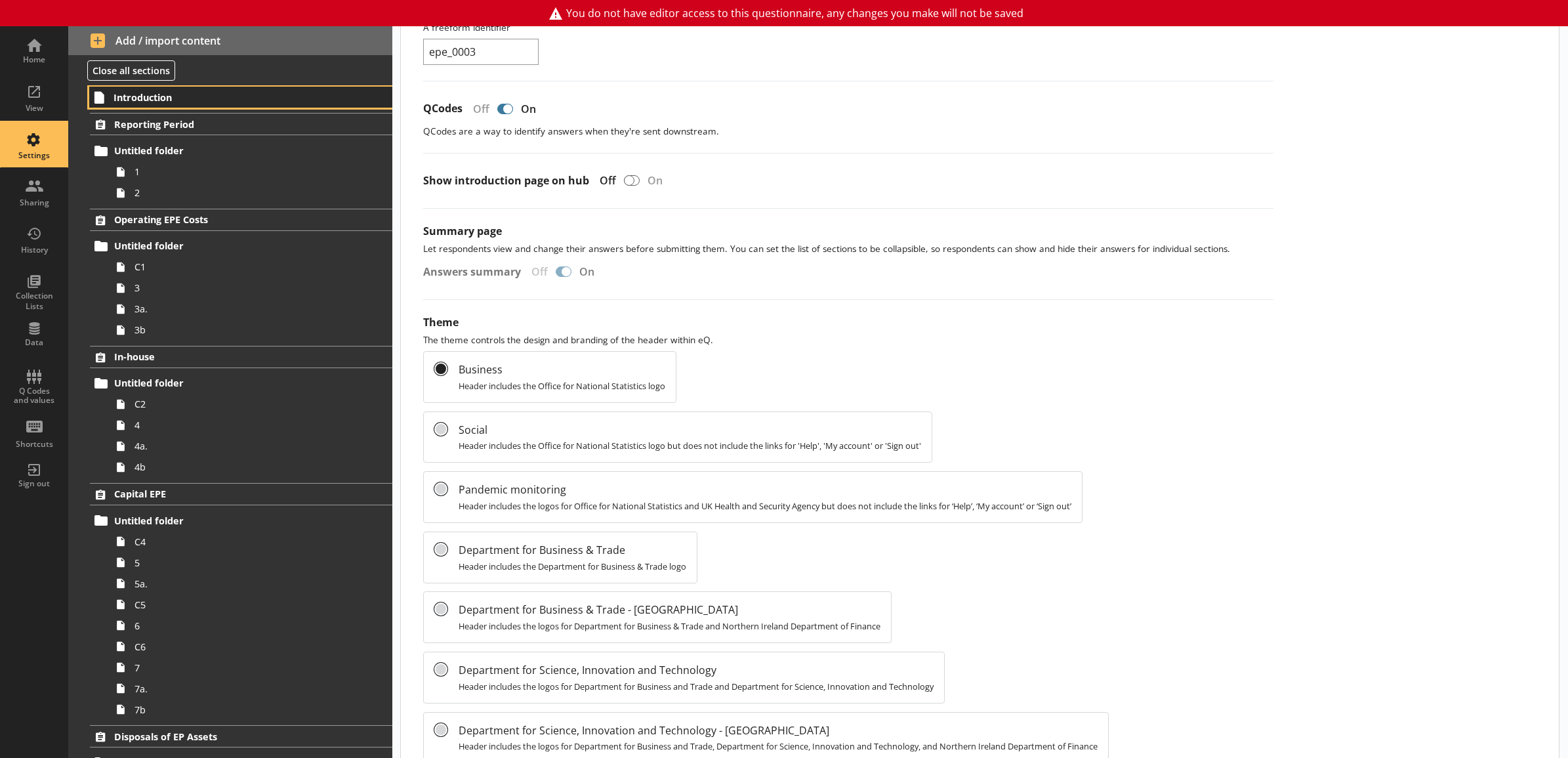
click at [183, 99] on span "Introduction" at bounding box center [222, 97] width 219 height 13
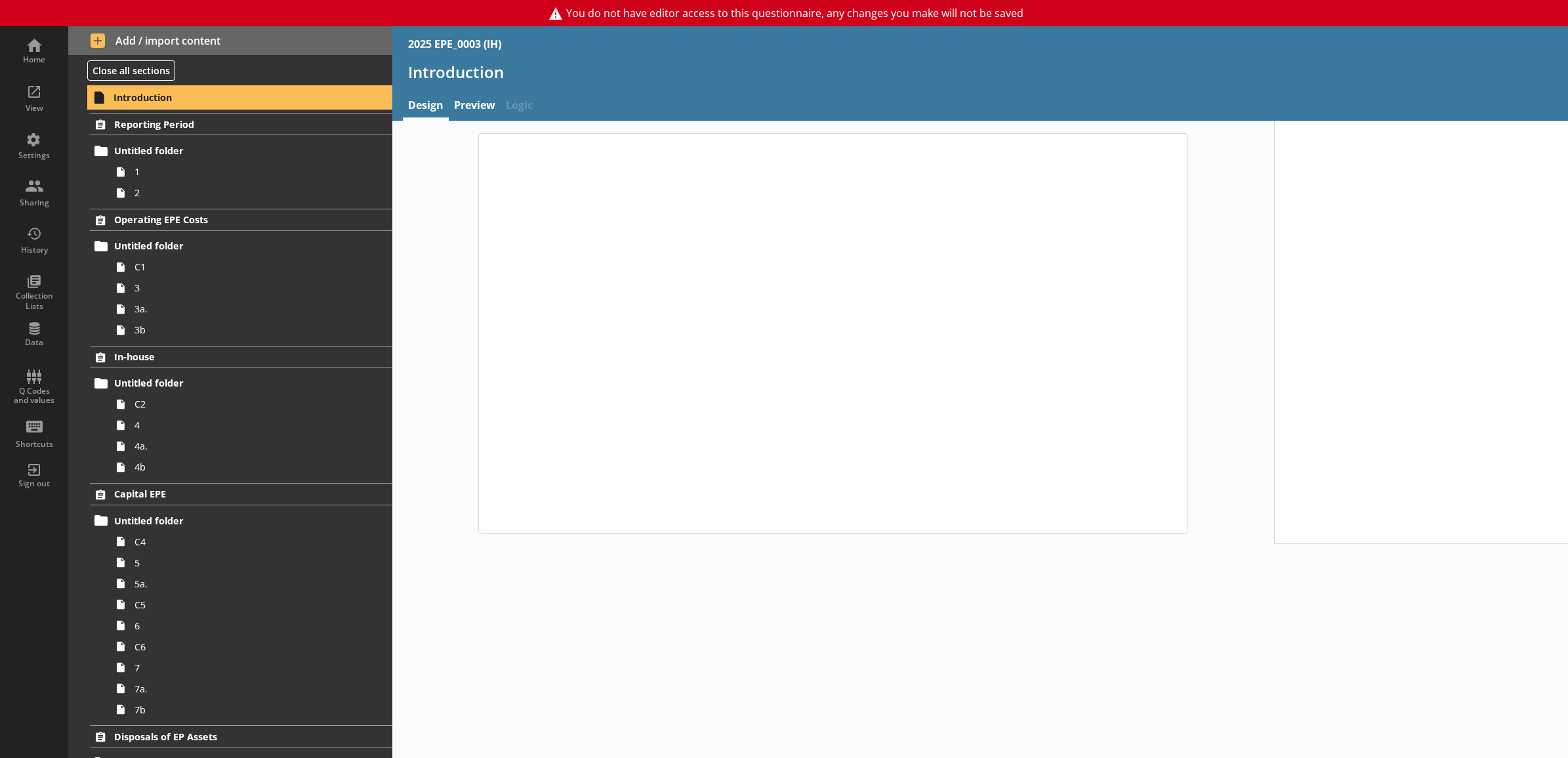
type textarea "x"
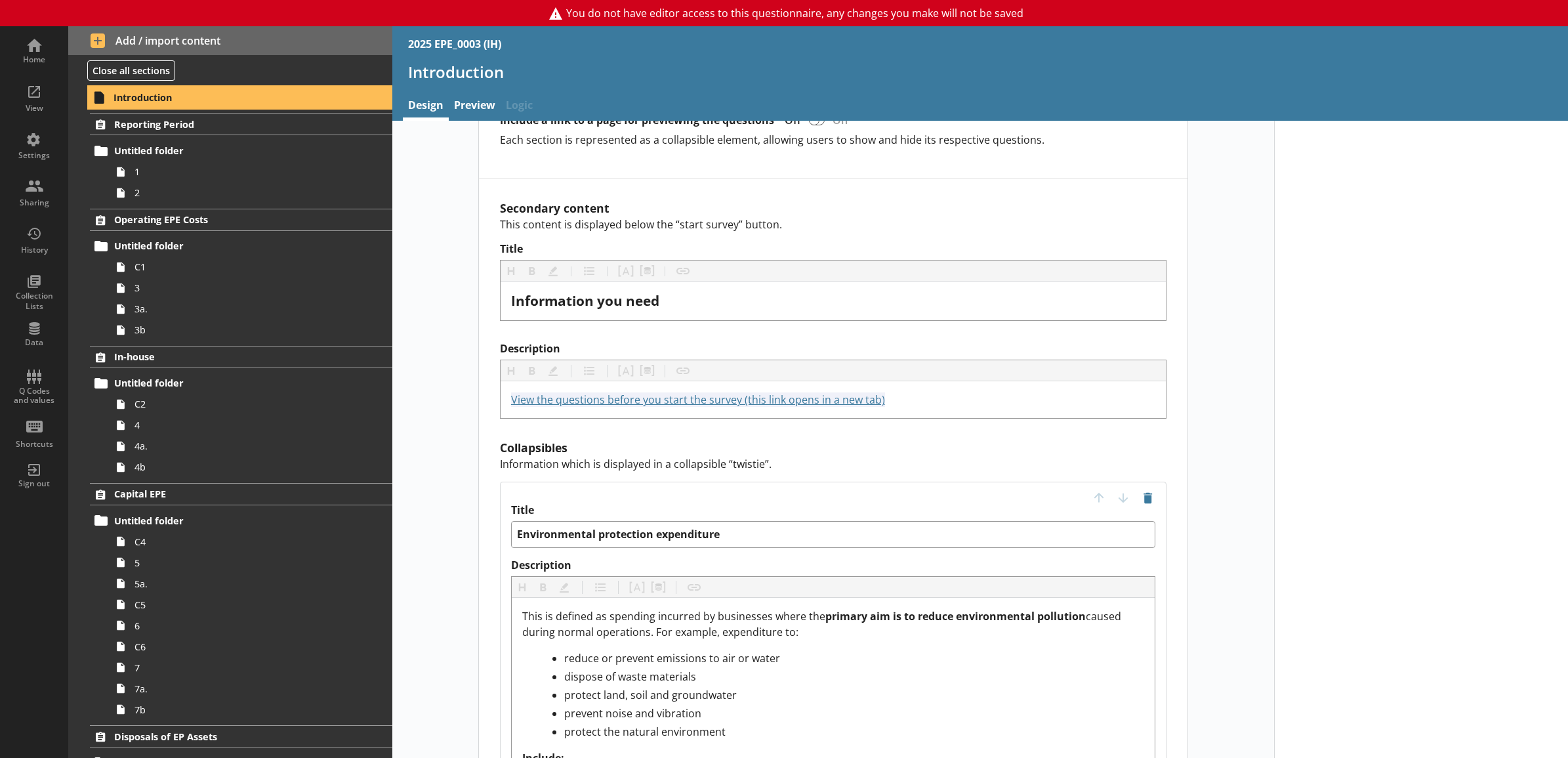
scroll to position [820, 0]
